Goal: Communication & Community: Answer question/provide support

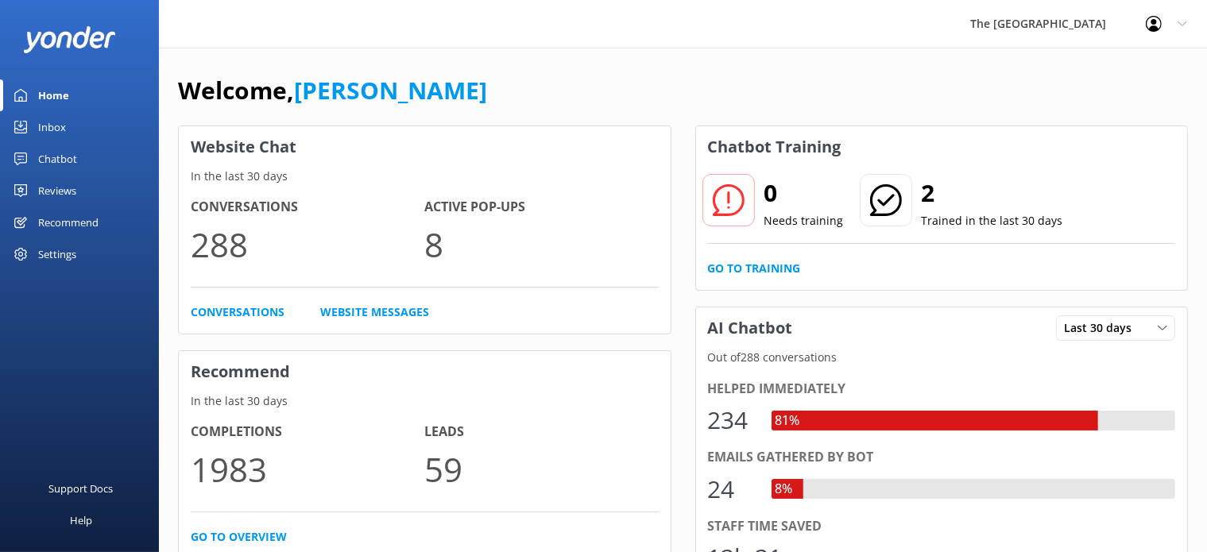
click at [52, 122] on div "Inbox" at bounding box center [52, 127] width 28 height 32
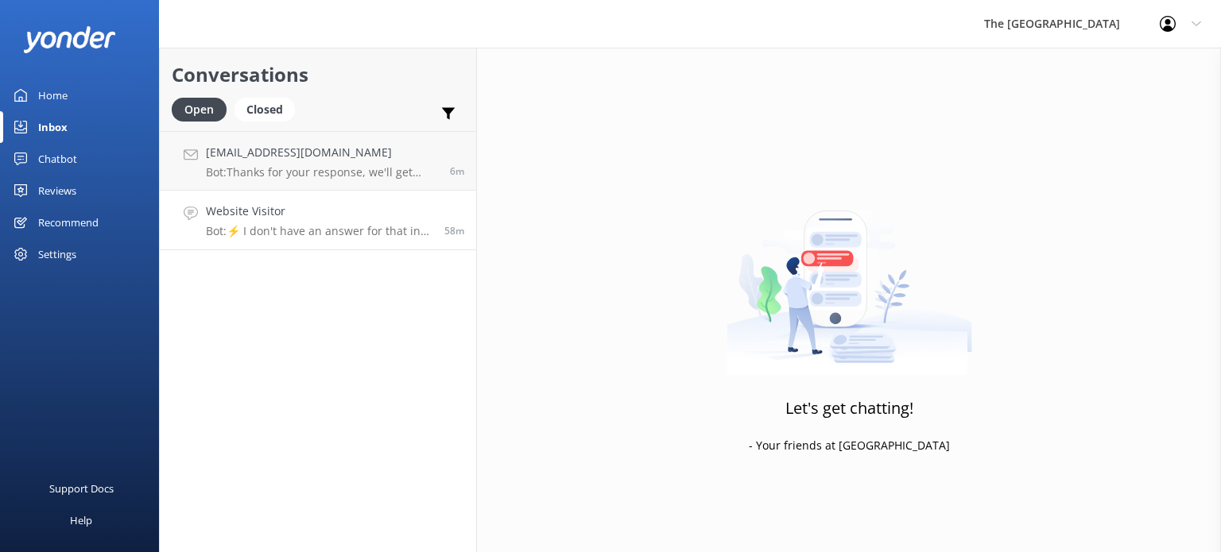
click at [301, 238] on p "Bot: ⚡ I don't have an answer for that in my knowledge base. Please try and rep…" at bounding box center [319, 231] width 227 height 14
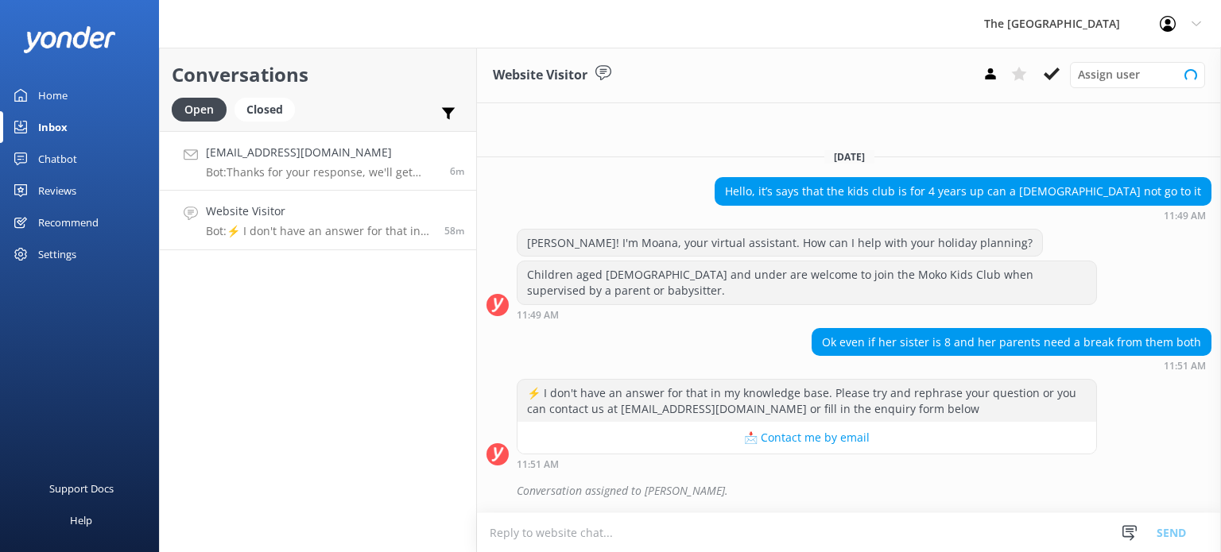
click at [312, 165] on div "[EMAIL_ADDRESS][DOMAIN_NAME] Bot: Thanks for your response, we'll get back to y…" at bounding box center [322, 161] width 232 height 34
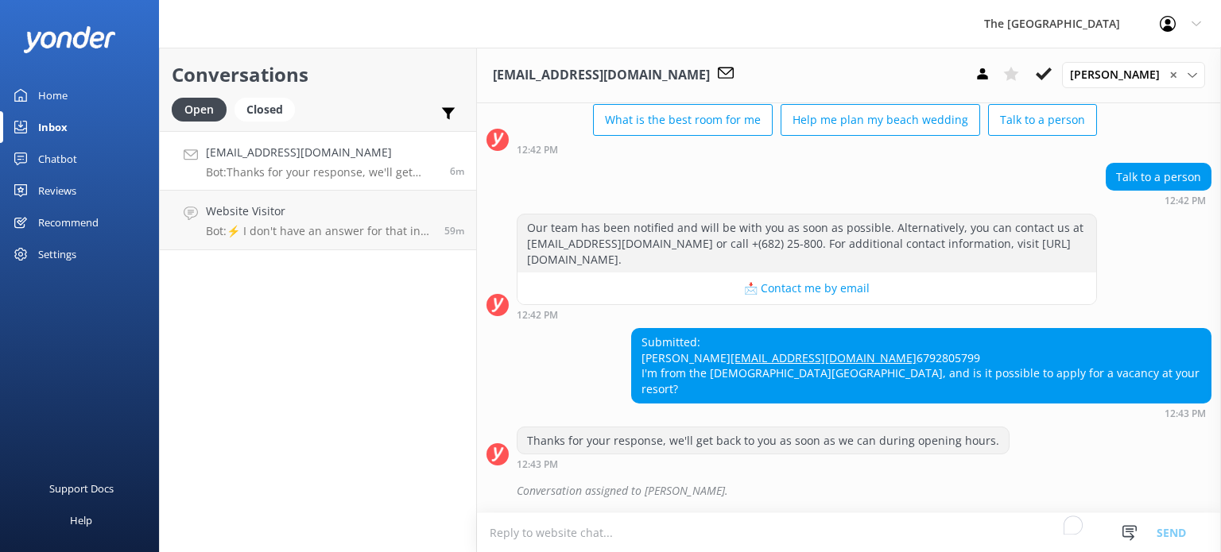
scroll to position [128, 0]
drag, startPoint x: 789, startPoint y: 359, endPoint x: 900, endPoint y: 360, distance: 110.5
click at [927, 354] on div "Submitted: [PERSON_NAME] [EMAIL_ADDRESS][DOMAIN_NAME] 6792805799 I'm from the […" at bounding box center [921, 365] width 579 height 73
click at [786, 393] on div "Submitted: [PERSON_NAME] [EMAIL_ADDRESS][DOMAIN_NAME] 6792805799 I'm from the […" at bounding box center [921, 365] width 579 height 73
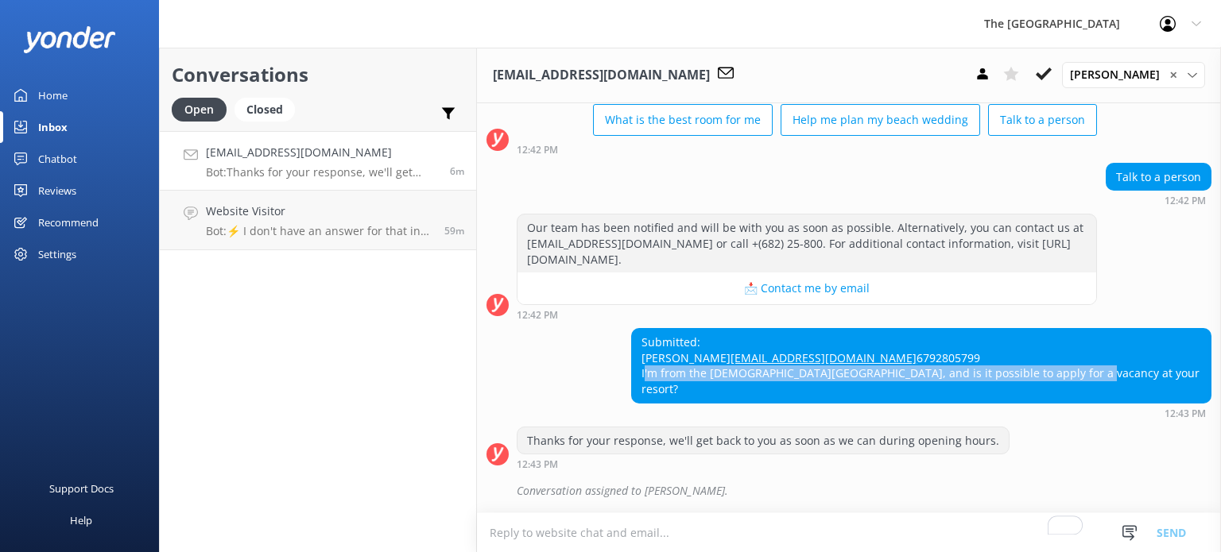
drag, startPoint x: 784, startPoint y: 390, endPoint x: 1195, endPoint y: 393, distance: 410.1
click at [1195, 393] on div "Submitted: [PERSON_NAME] [EMAIL_ADDRESS][DOMAIN_NAME] 6792805799 I'm from the […" at bounding box center [921, 365] width 579 height 73
copy div "I'm from the [DEMOGRAPHIC_DATA][GEOGRAPHIC_DATA], and is it possible to apply f…"
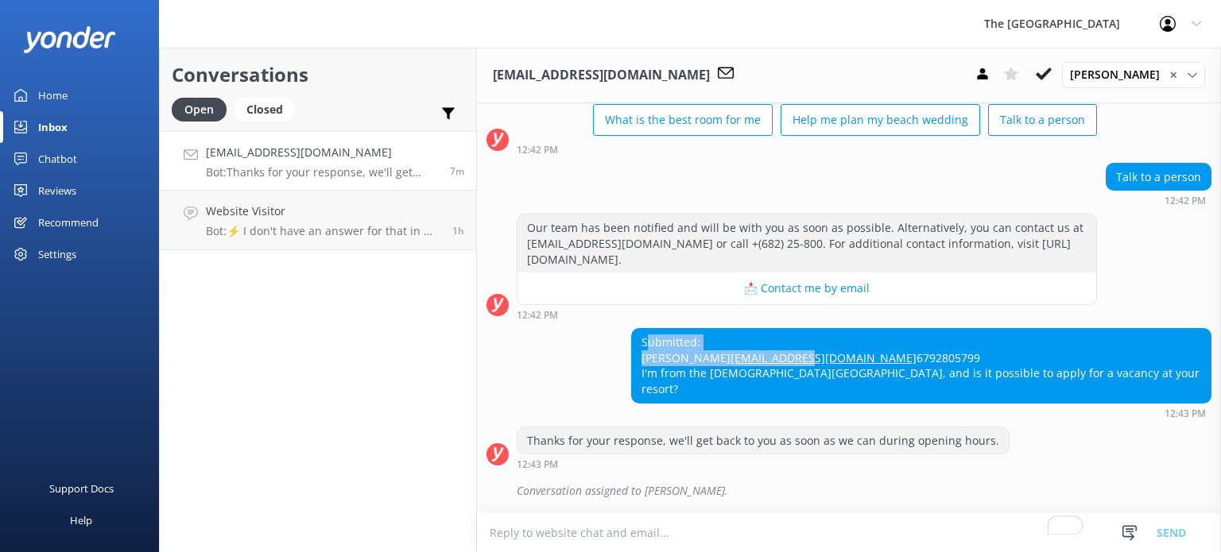
drag, startPoint x: 792, startPoint y: 324, endPoint x: 858, endPoint y: 358, distance: 75.0
click at [858, 358] on div "Submitted: [PERSON_NAME] [EMAIL_ADDRESS][DOMAIN_NAME] 6792805799 I'm from the […" at bounding box center [921, 365] width 579 height 73
click at [787, 330] on div "Submitted: [PERSON_NAME] [EMAIL_ADDRESS][DOMAIN_NAME] 6792805799 I'm from the […" at bounding box center [921, 365] width 579 height 73
click at [789, 329] on div "Submitted: [PERSON_NAME] [EMAIL_ADDRESS][DOMAIN_NAME] 6792805799 I'm from the […" at bounding box center [921, 365] width 579 height 73
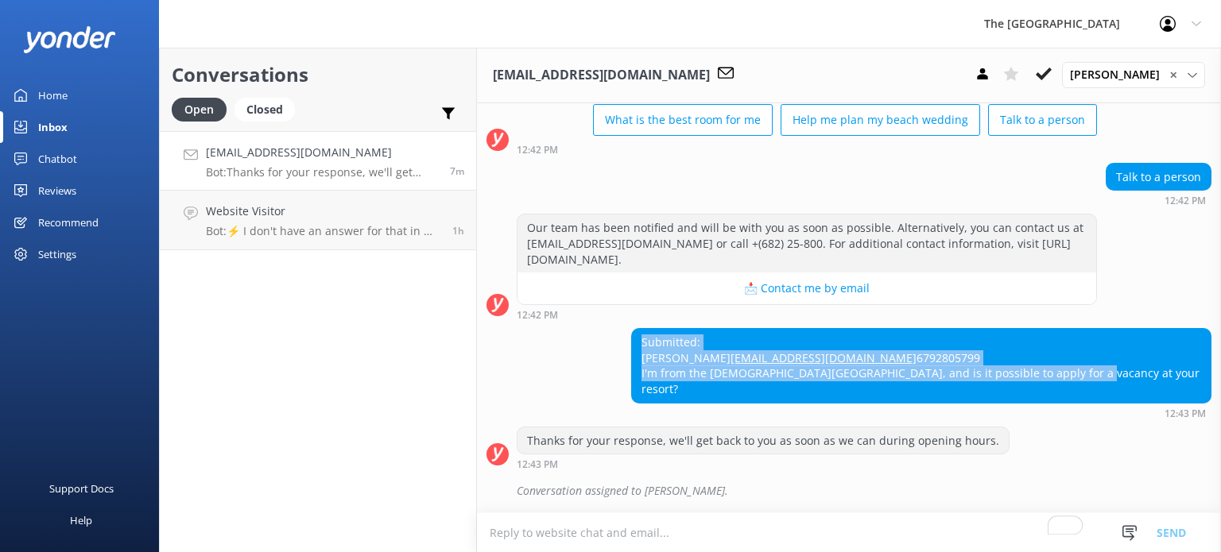
drag, startPoint x: 788, startPoint y: 324, endPoint x: 1198, endPoint y: 397, distance: 415.6
click at [1198, 397] on div "Submitted: [PERSON_NAME] [EMAIL_ADDRESS][DOMAIN_NAME] 6792805799 I'm from the […" at bounding box center [849, 373] width 744 height 90
copy div "Submitted: [PERSON_NAME] [EMAIL_ADDRESS][DOMAIN_NAME] 6792805799 I'm from the […"
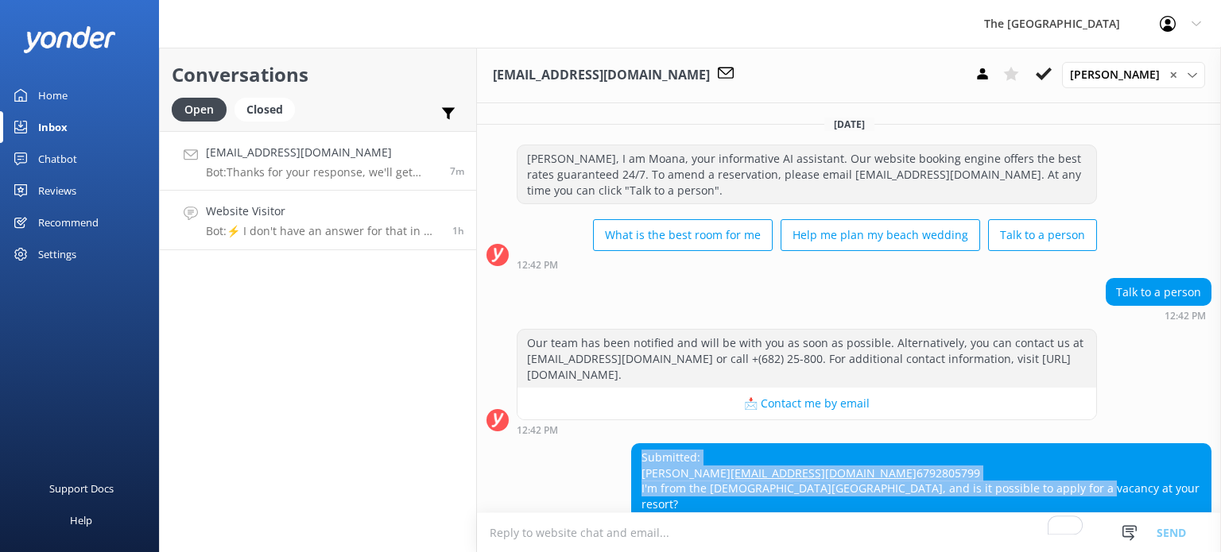
click at [238, 219] on h4 "Website Visitor" at bounding box center [323, 211] width 234 height 17
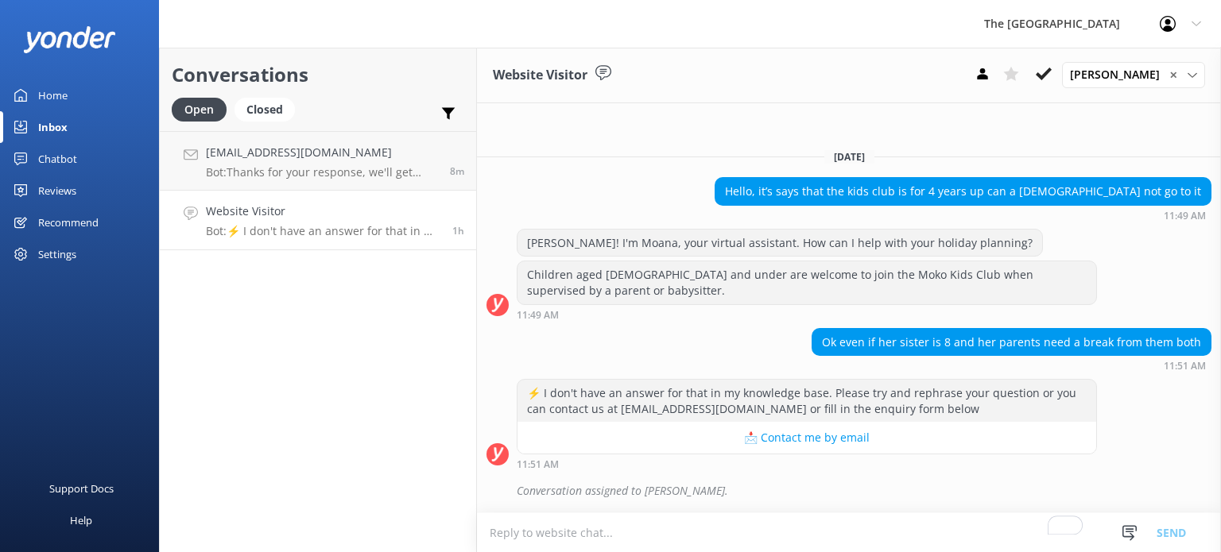
click at [367, 209] on h4 "Website Visitor" at bounding box center [323, 211] width 234 height 17
click at [289, 174] on p "Bot: Thanks for your response, we'll get back to you as soon as we can during o…" at bounding box center [322, 172] width 232 height 14
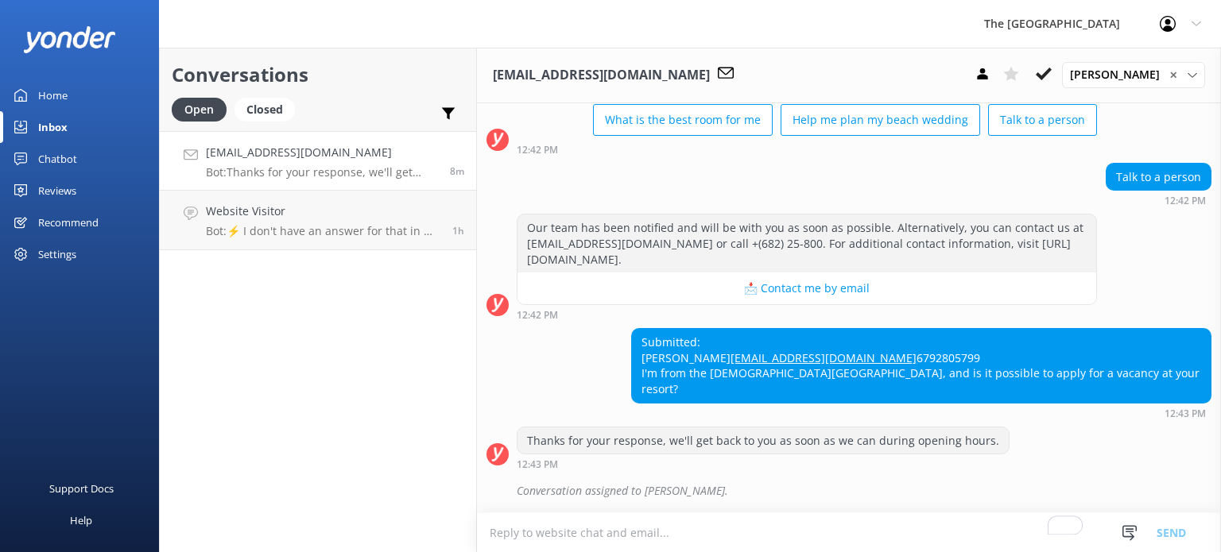
scroll to position [128, 0]
click at [599, 535] on textarea "To enrich screen reader interactions, please activate Accessibility in Grammarl…" at bounding box center [849, 532] width 744 height 39
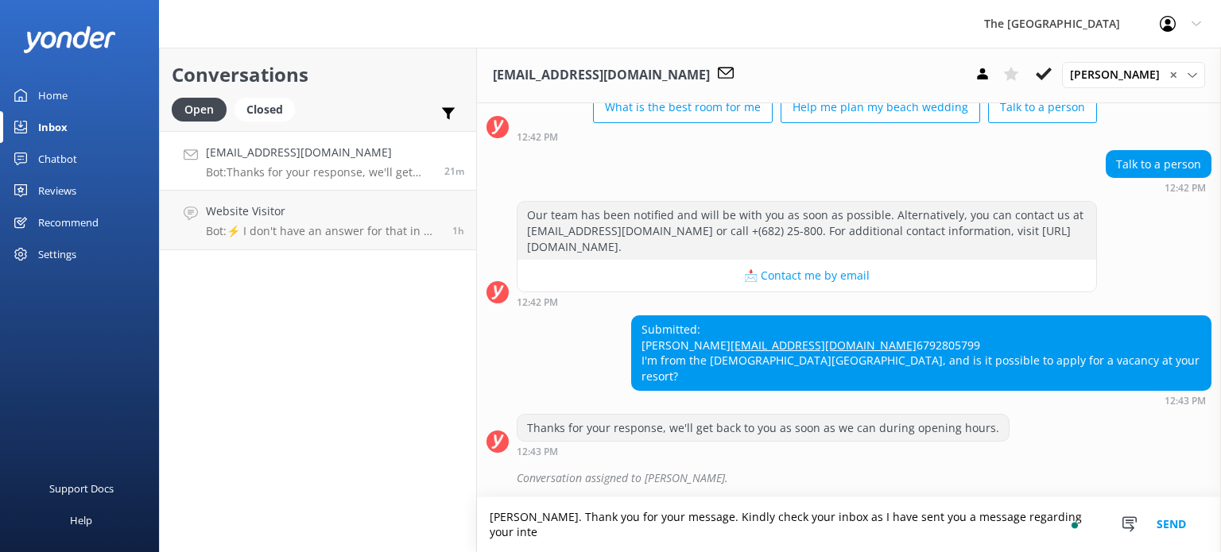
scroll to position [144, 0]
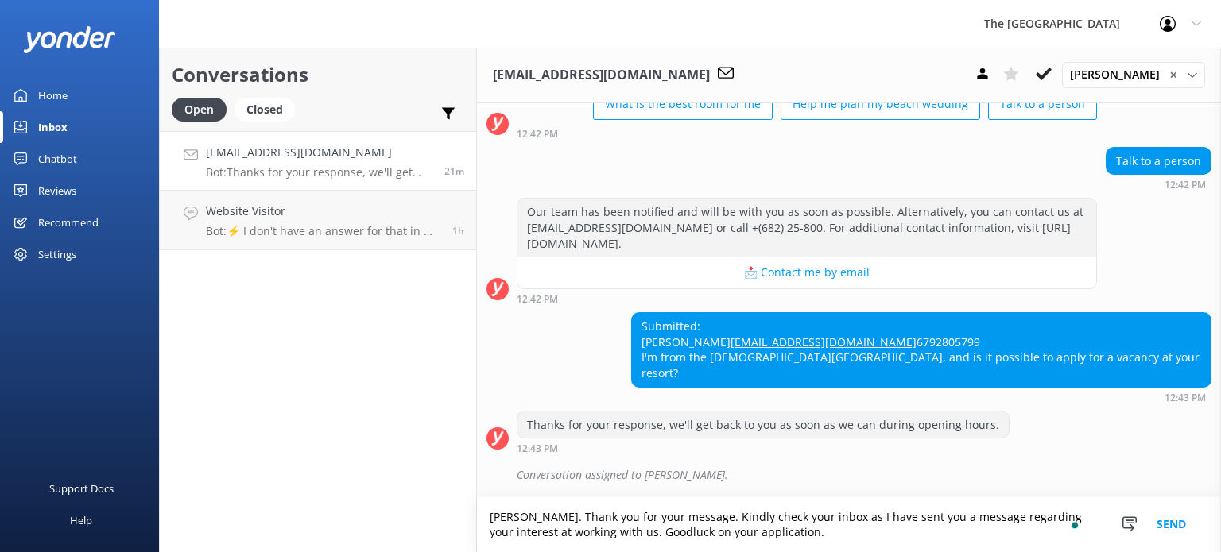
click at [659, 530] on textarea "[PERSON_NAME]. Thank you for your message. Kindly check your inbox as I have se…" at bounding box center [849, 525] width 744 height 55
click at [795, 530] on textarea "[PERSON_NAME]. Thank you for your message. Kindly check your inbox as I have se…" at bounding box center [849, 525] width 744 height 55
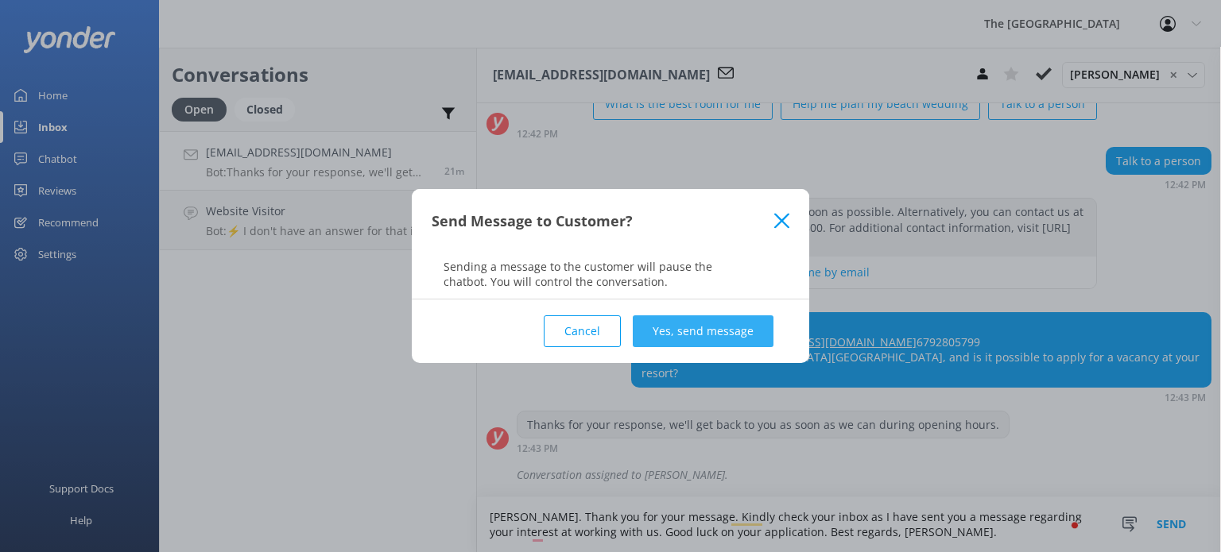
type textarea "[PERSON_NAME]. Thank you for your message. Kindly check your inbox as I have se…"
click at [713, 320] on button "Yes, send message" at bounding box center [703, 332] width 141 height 32
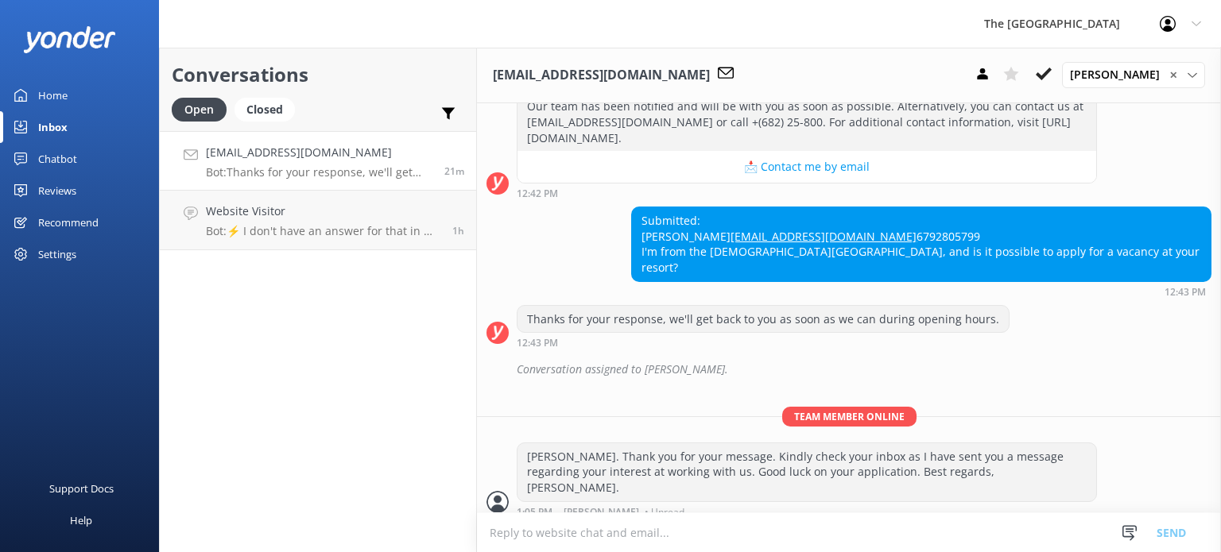
scroll to position [247, 0]
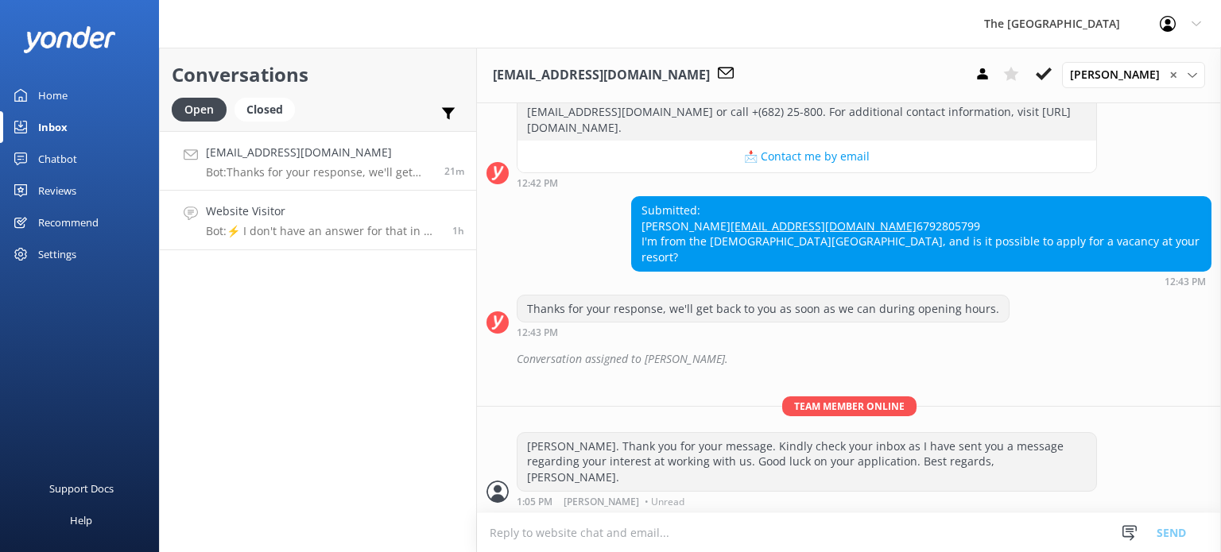
click at [316, 226] on p "Bot: ⚡ I don't have an answer for that in my knowledge base. Please try and rep…" at bounding box center [323, 231] width 234 height 14
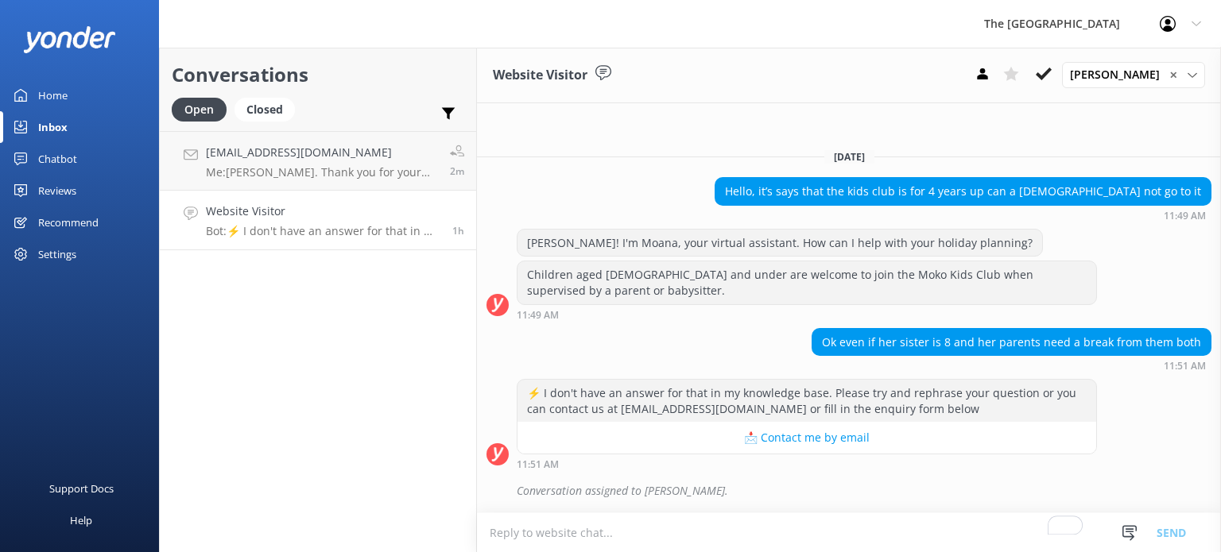
click at [331, 456] on div "Conversations Open Closed Important Assigned to me Unassigned [EMAIL_ADDRESS][D…" at bounding box center [318, 300] width 318 height 505
click at [594, 533] on textarea "To enrich screen reader interactions, please activate Accessibility in Grammarl…" at bounding box center [849, 532] width 744 height 39
paste textarea "Our Moko Kids Club is open year-round [DATE]-[DATE] 9am-12noon, 2pm-5pm + 7pm-9…"
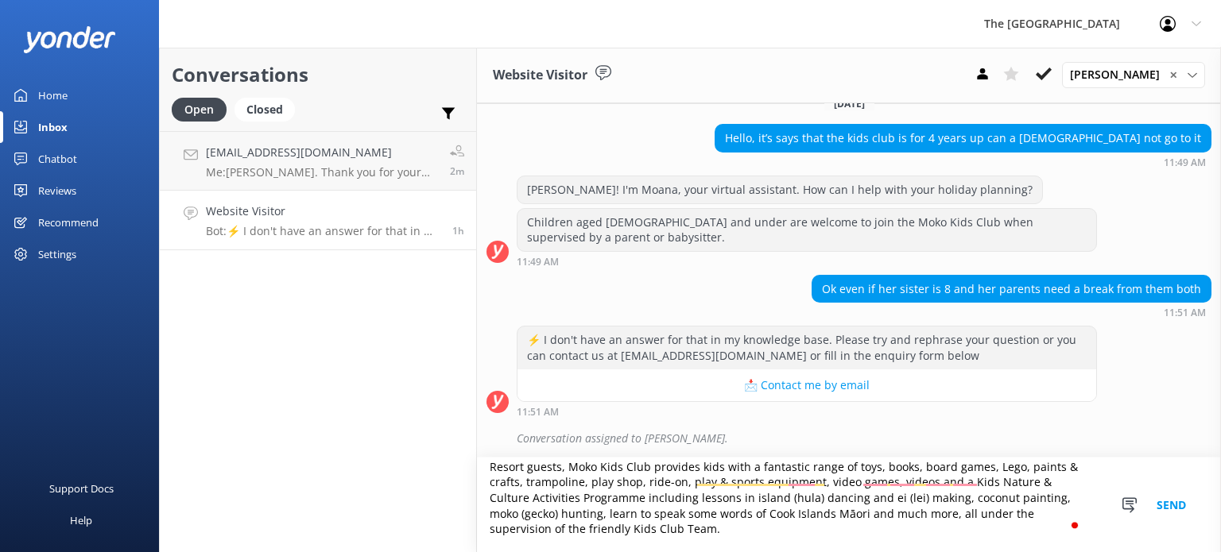
scroll to position [85, 0]
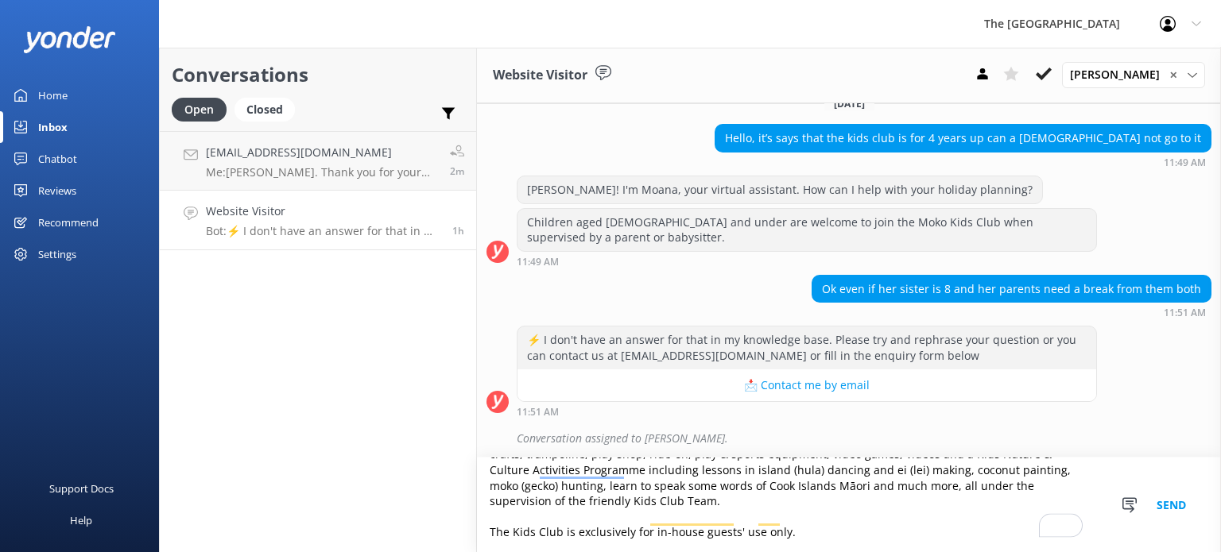
type textarea "Our Moko Kids Club is open year-round [DATE]-[DATE] 9am-12noon, 2pm-5pm + 7pm-9…"
click at [1160, 505] on button "Send" at bounding box center [1171, 505] width 60 height 95
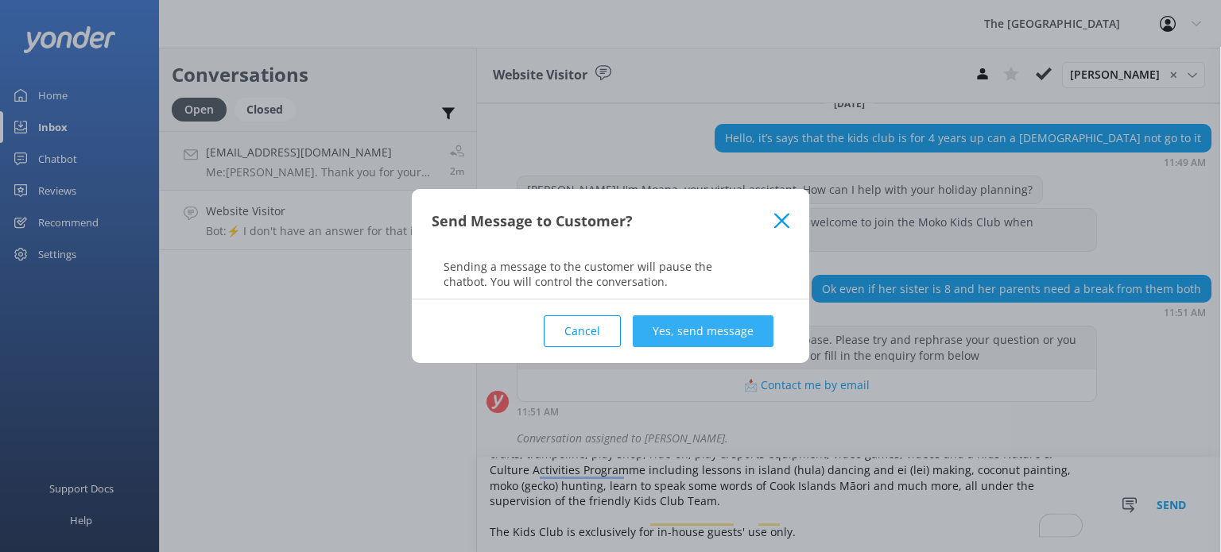
click at [699, 331] on button "Yes, send message" at bounding box center [703, 332] width 141 height 32
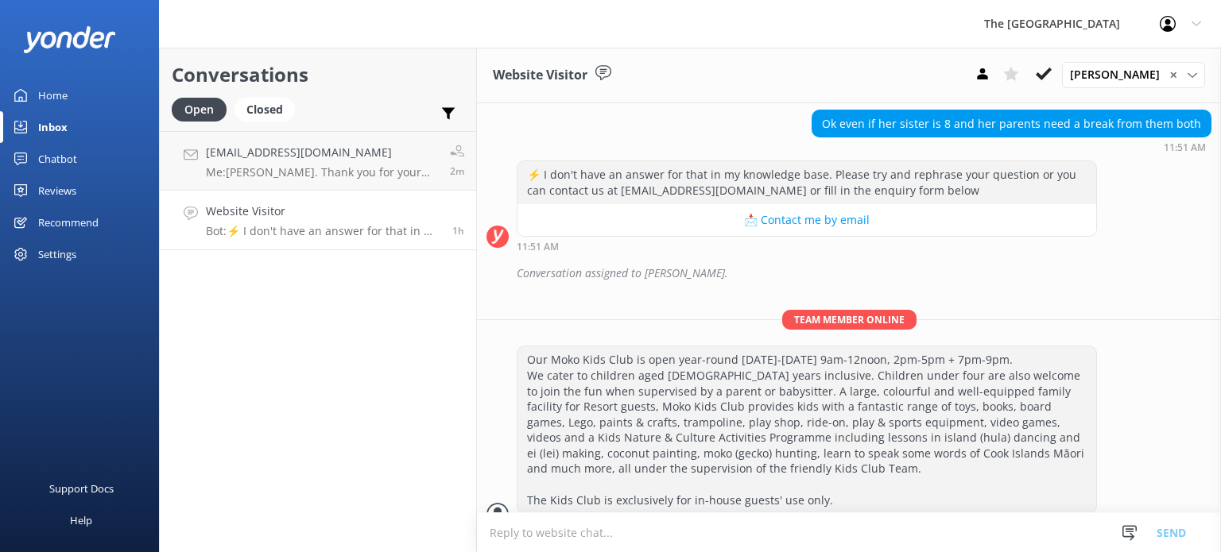
scroll to position [209, 0]
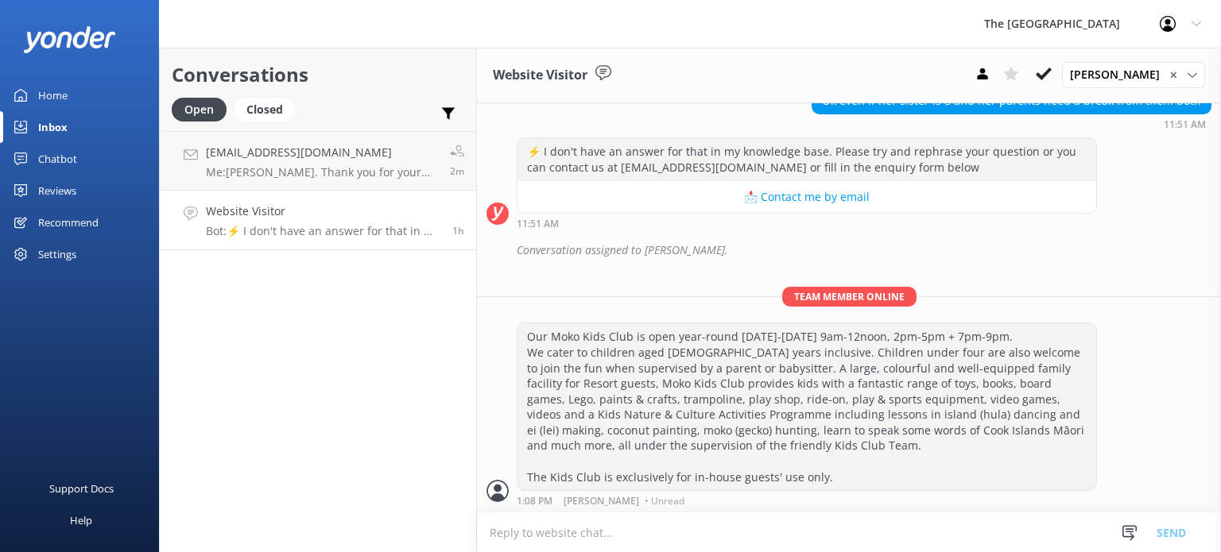
click at [303, 207] on h4 "Website Visitor" at bounding box center [323, 211] width 234 height 17
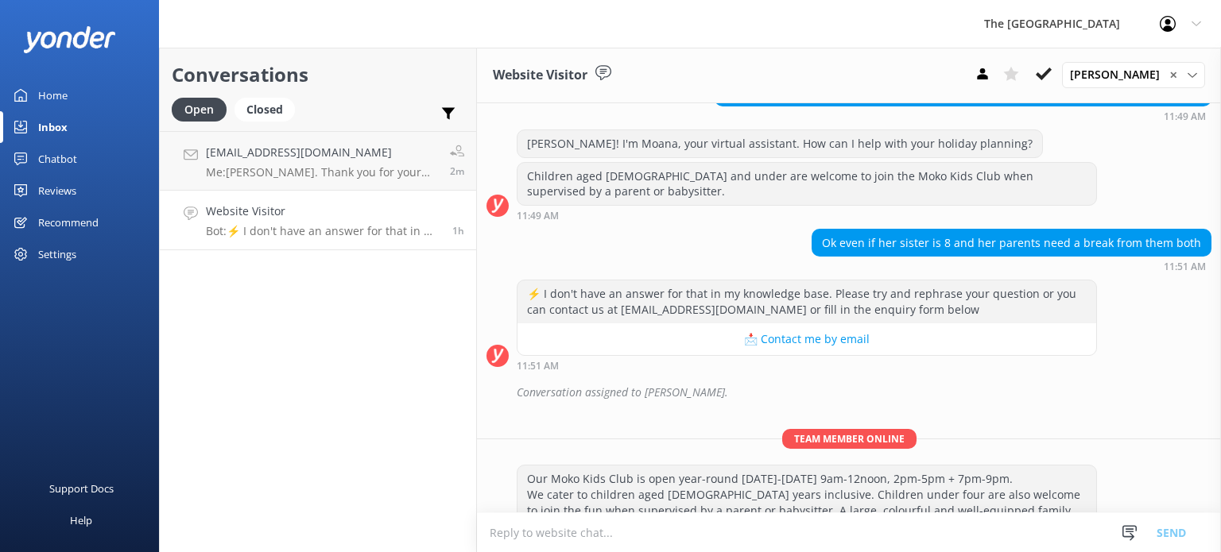
scroll to position [0, 0]
